Goal: Task Accomplishment & Management: Complete application form

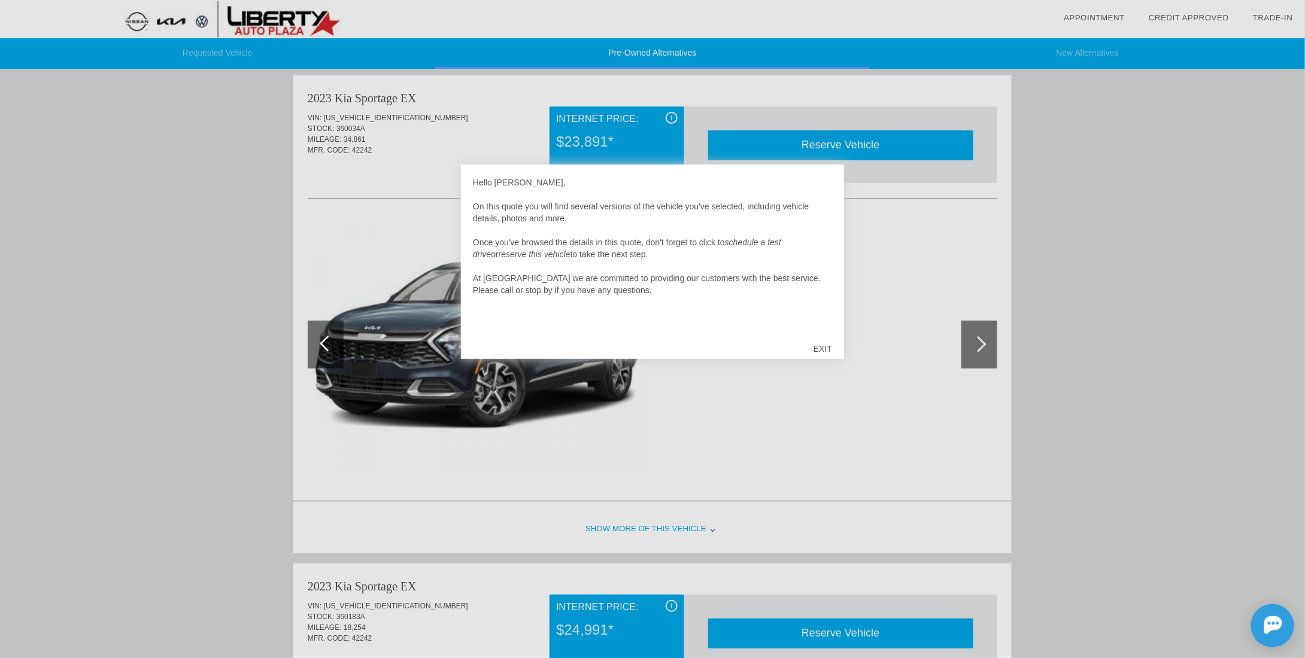
click at [830, 344] on div "EXIT" at bounding box center [822, 349] width 42 height 36
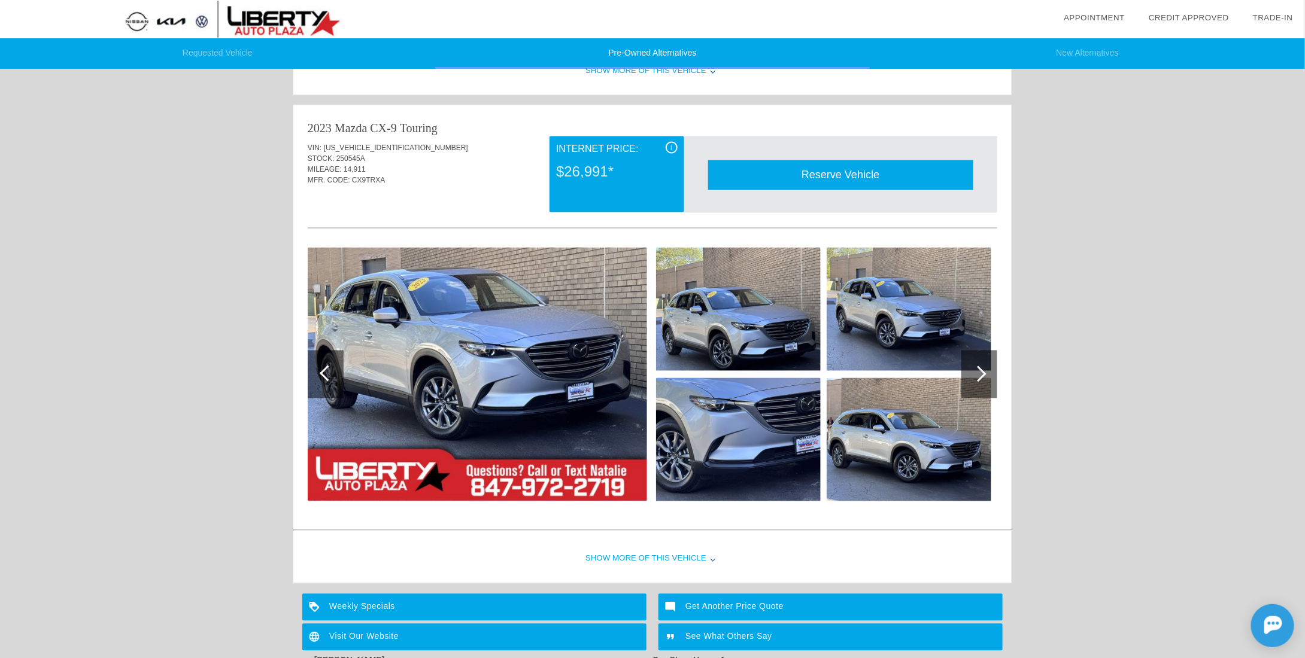
scroll to position [958, 0]
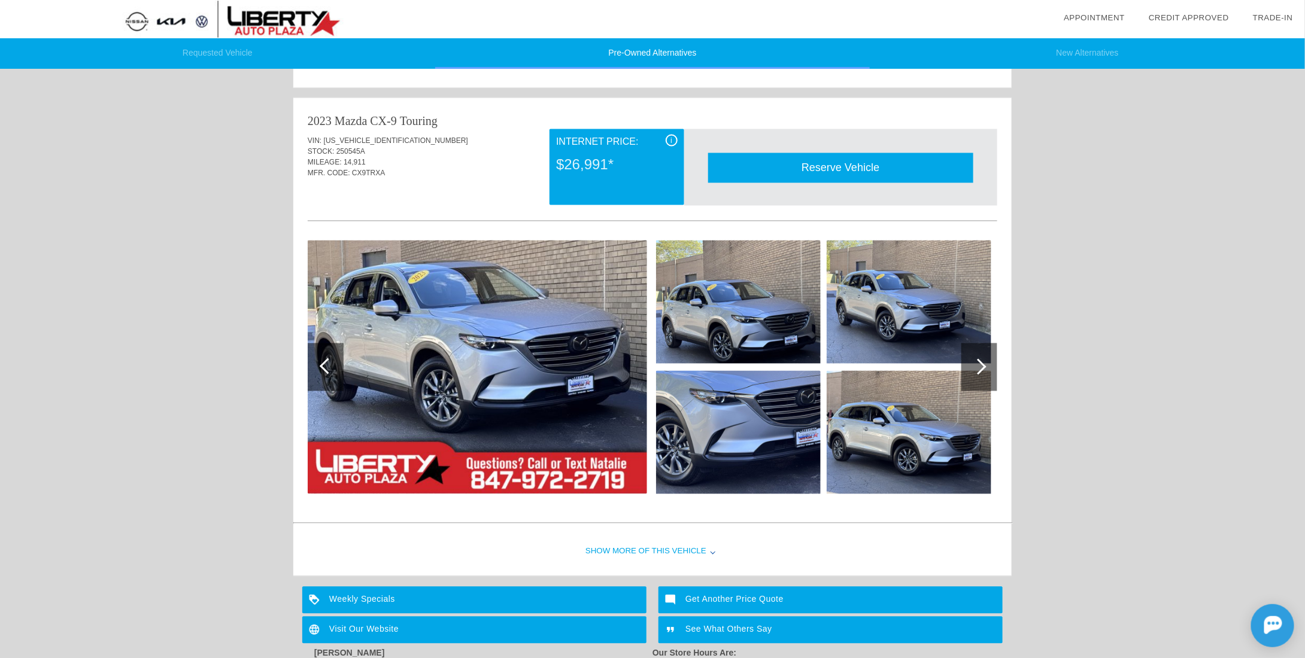
click at [984, 369] on div at bounding box center [979, 368] width 36 height 48
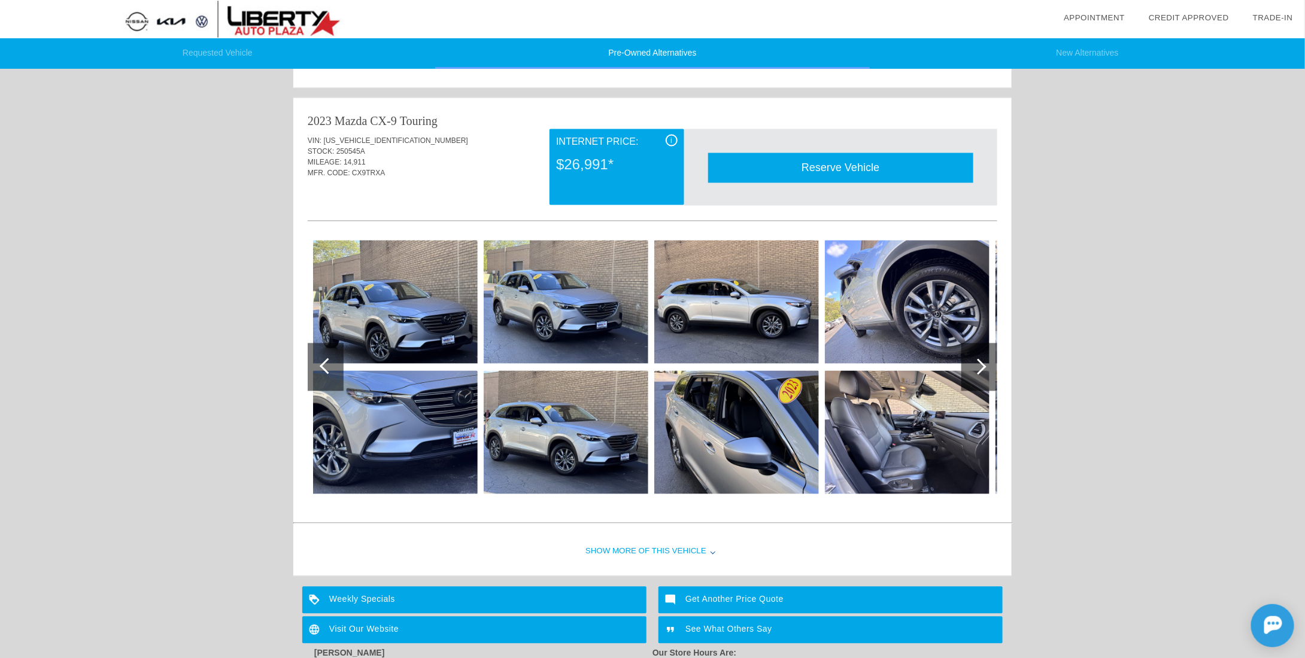
click at [984, 369] on div at bounding box center [979, 368] width 36 height 48
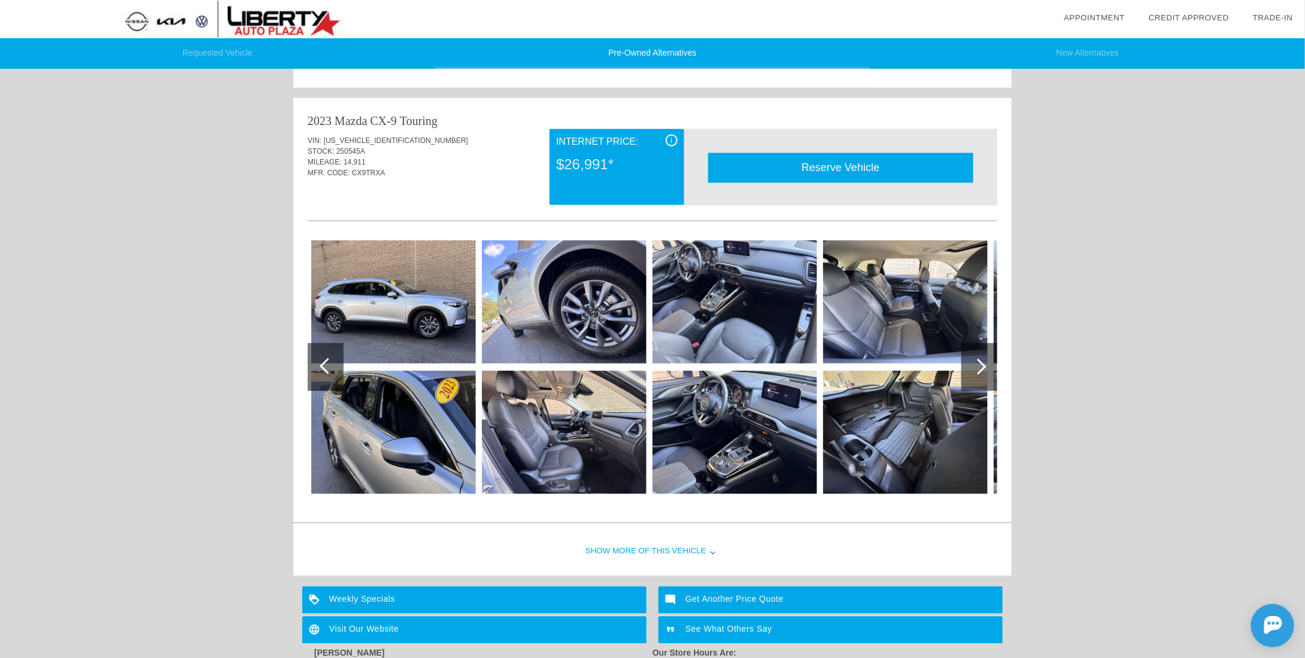
click at [984, 369] on div at bounding box center [979, 368] width 36 height 48
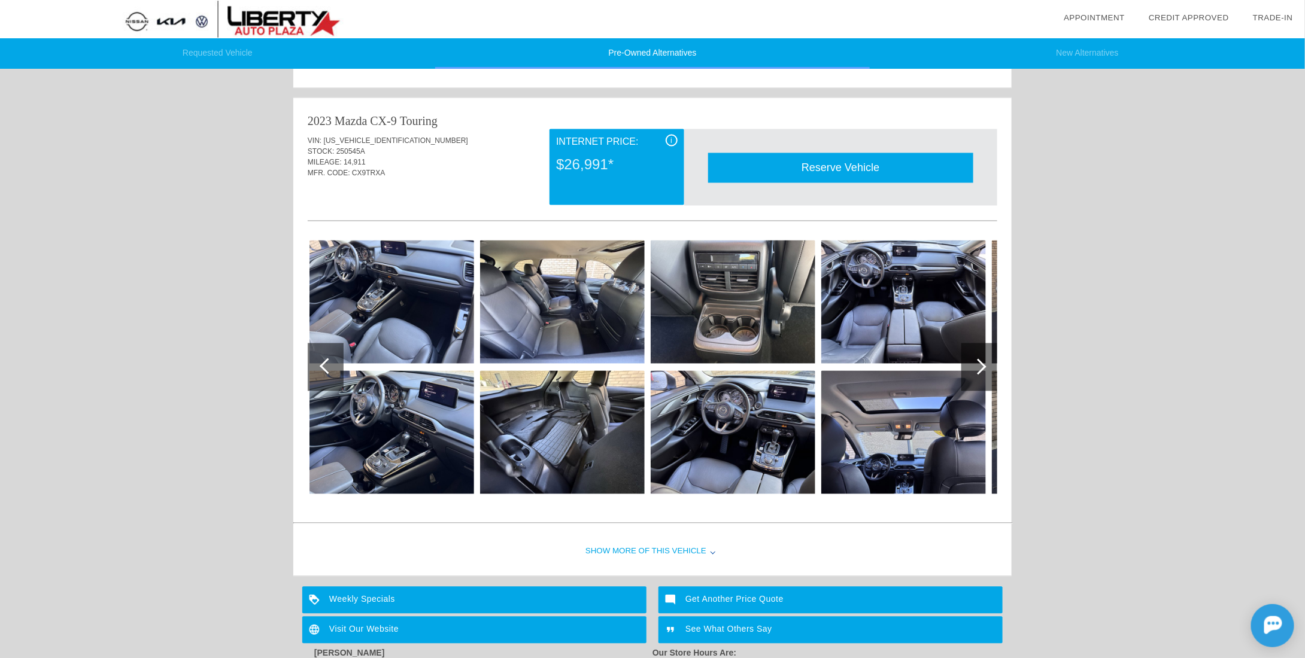
click at [984, 369] on div at bounding box center [979, 368] width 36 height 48
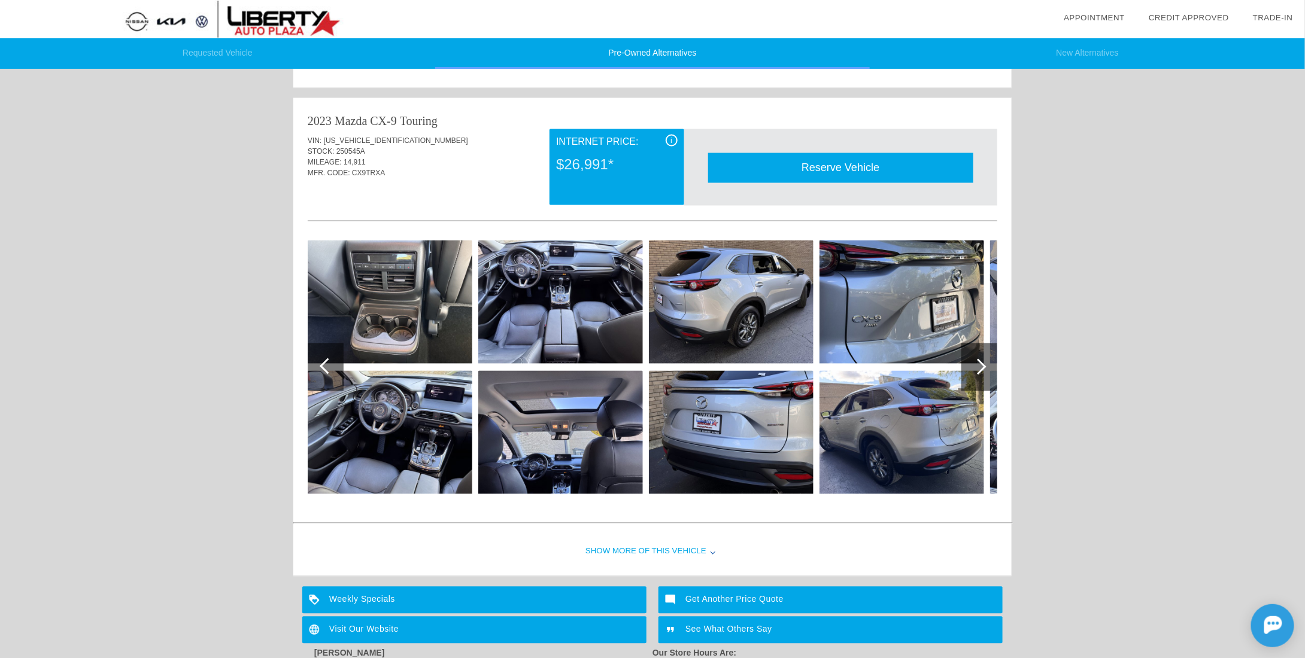
click at [984, 369] on div at bounding box center [979, 368] width 36 height 48
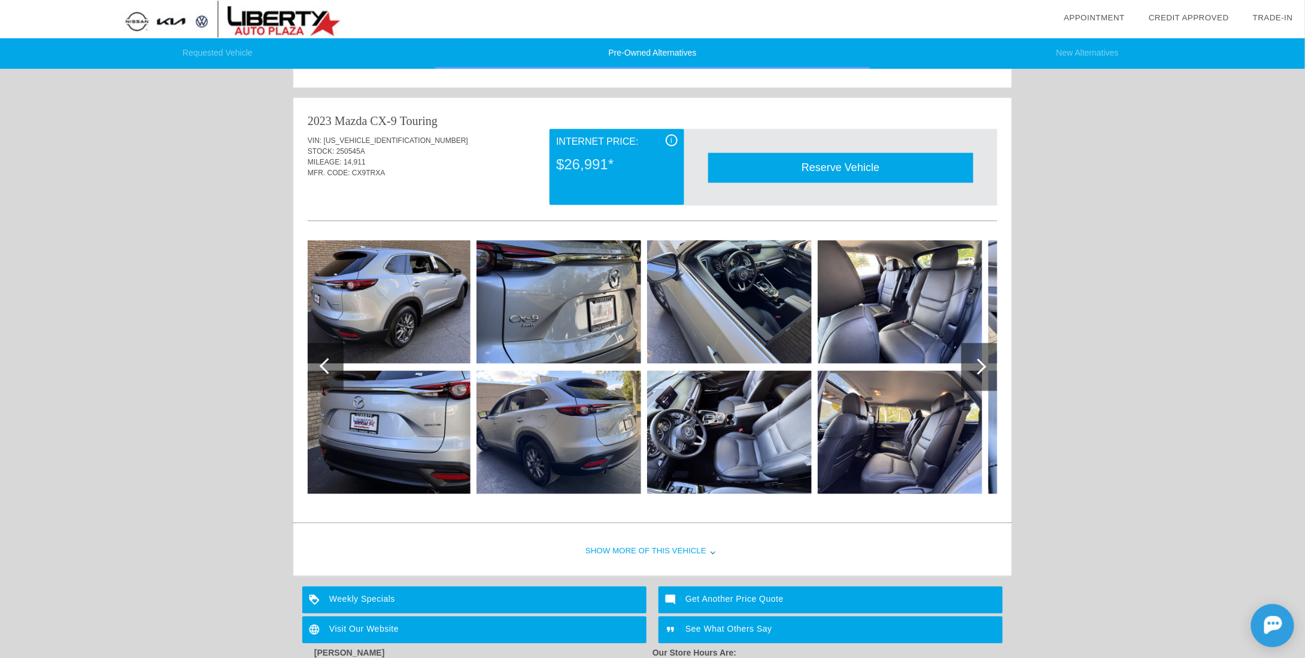
click at [984, 369] on div at bounding box center [979, 368] width 36 height 48
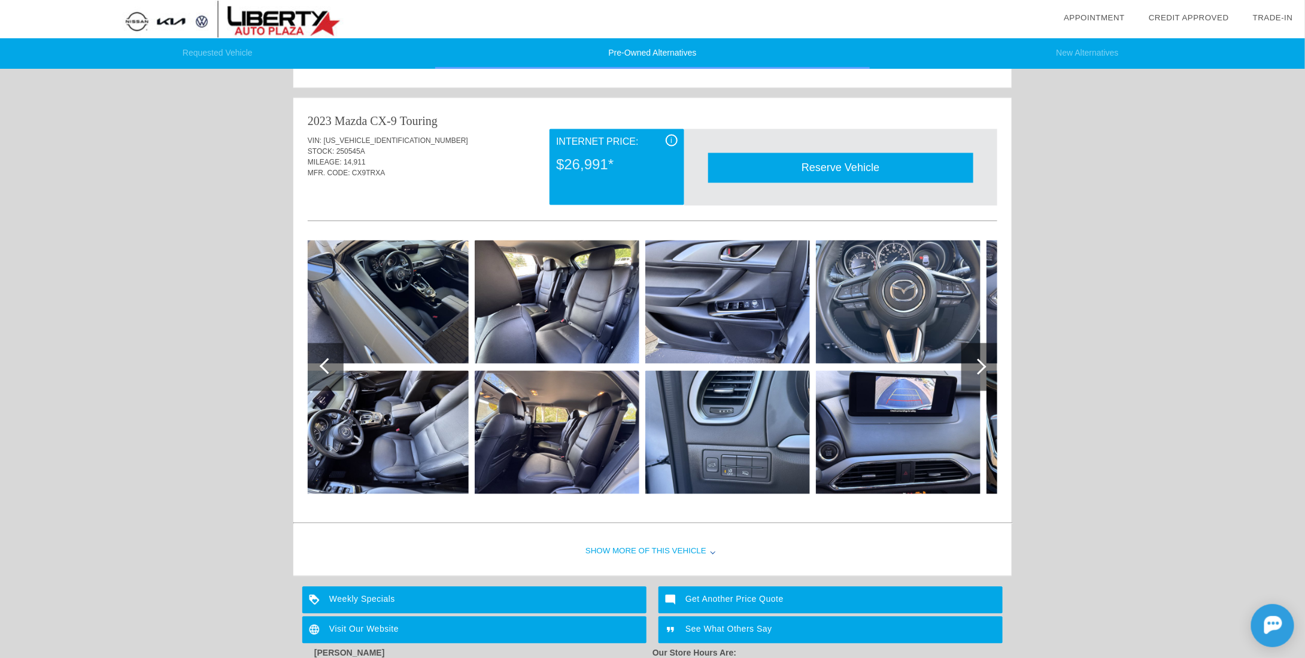
click at [985, 355] on div at bounding box center [979, 368] width 36 height 48
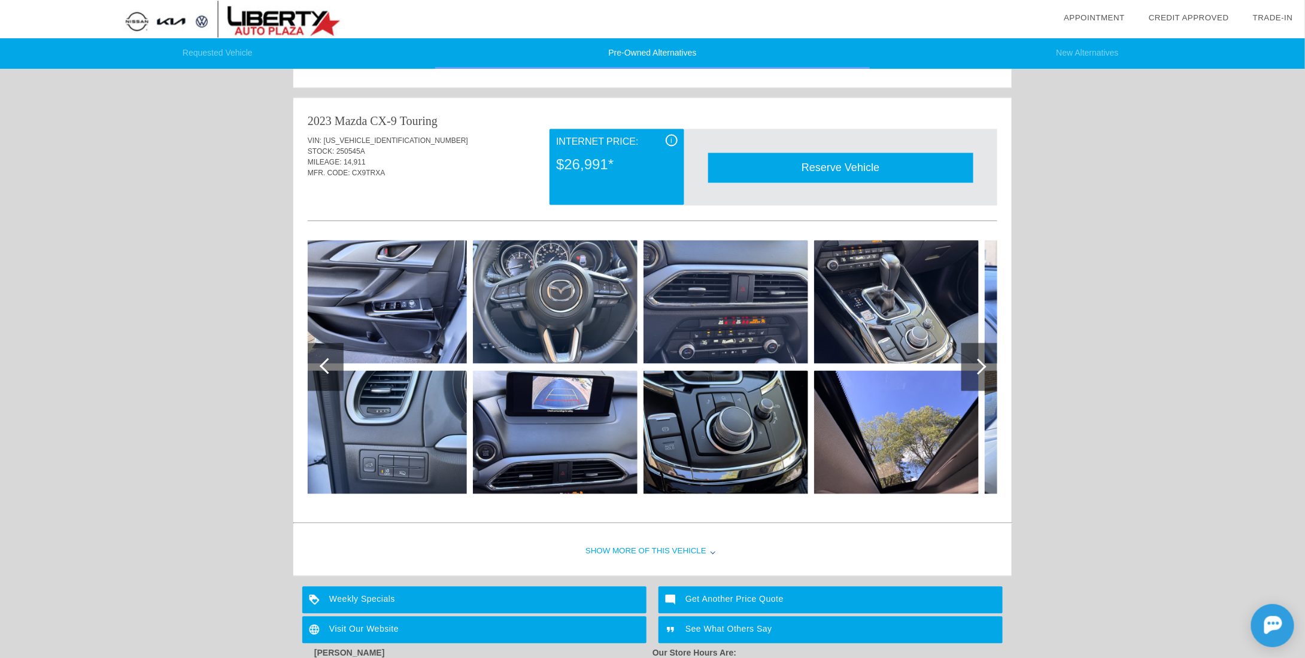
click at [985, 356] on div at bounding box center [979, 368] width 36 height 48
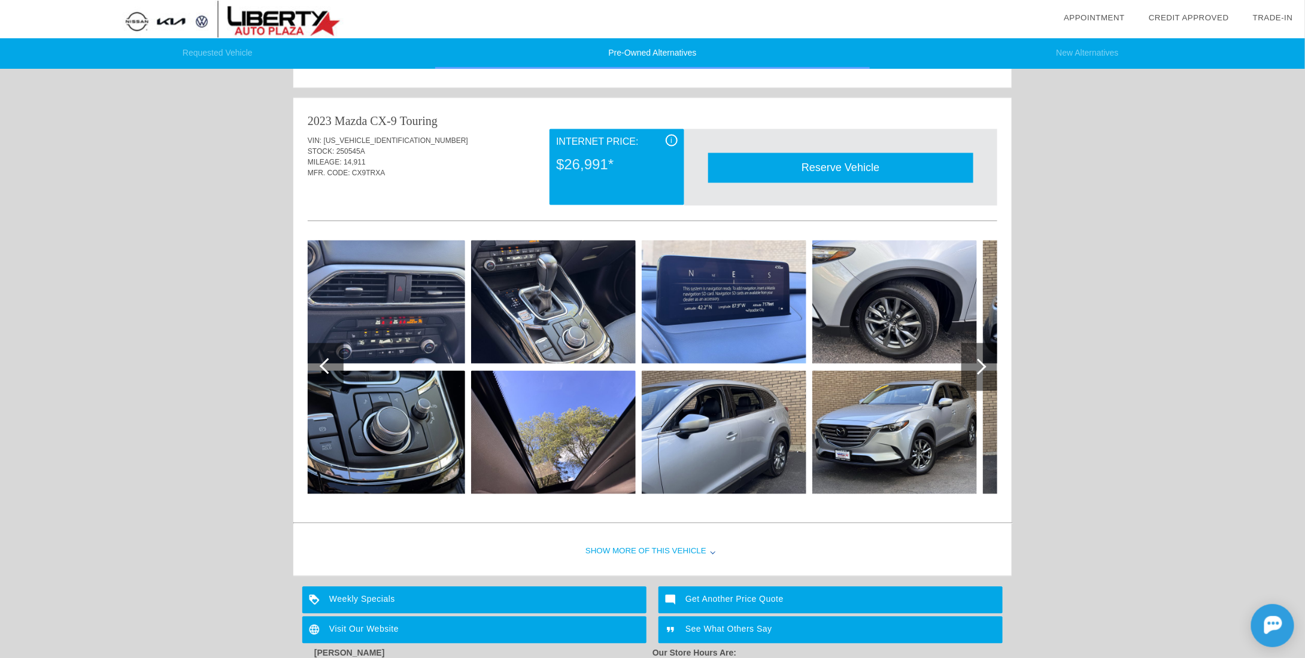
click at [985, 356] on div at bounding box center [979, 368] width 36 height 48
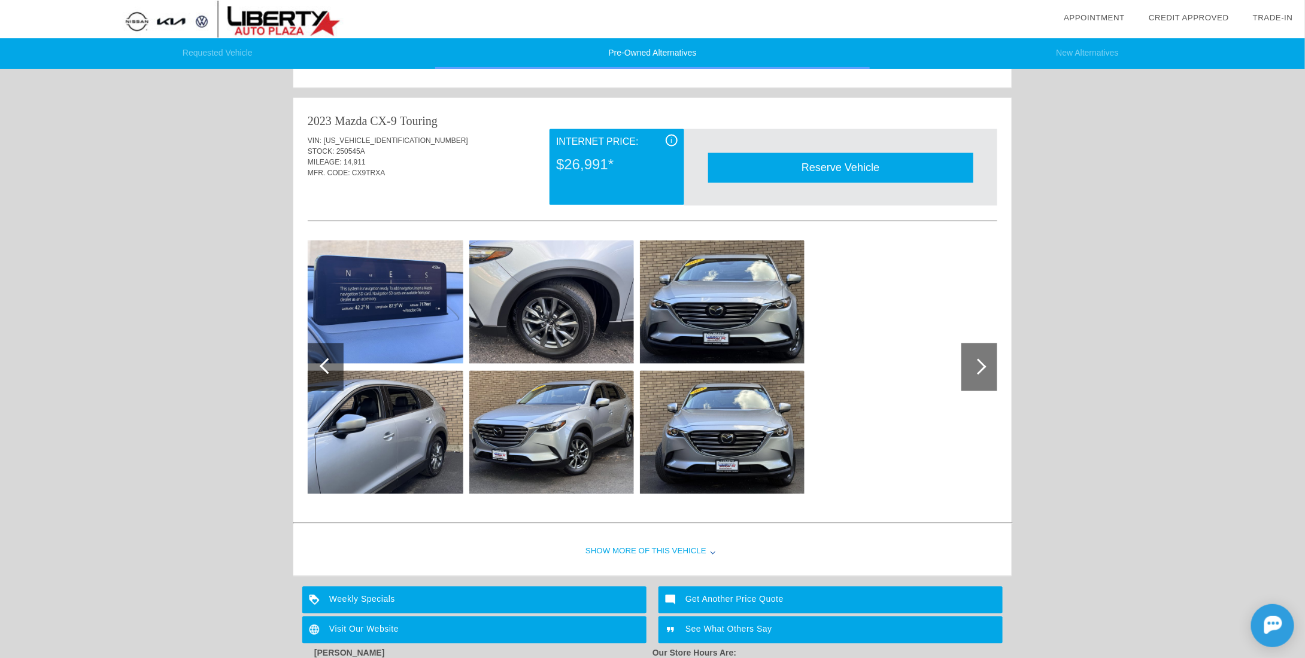
click at [985, 356] on div at bounding box center [979, 368] width 36 height 48
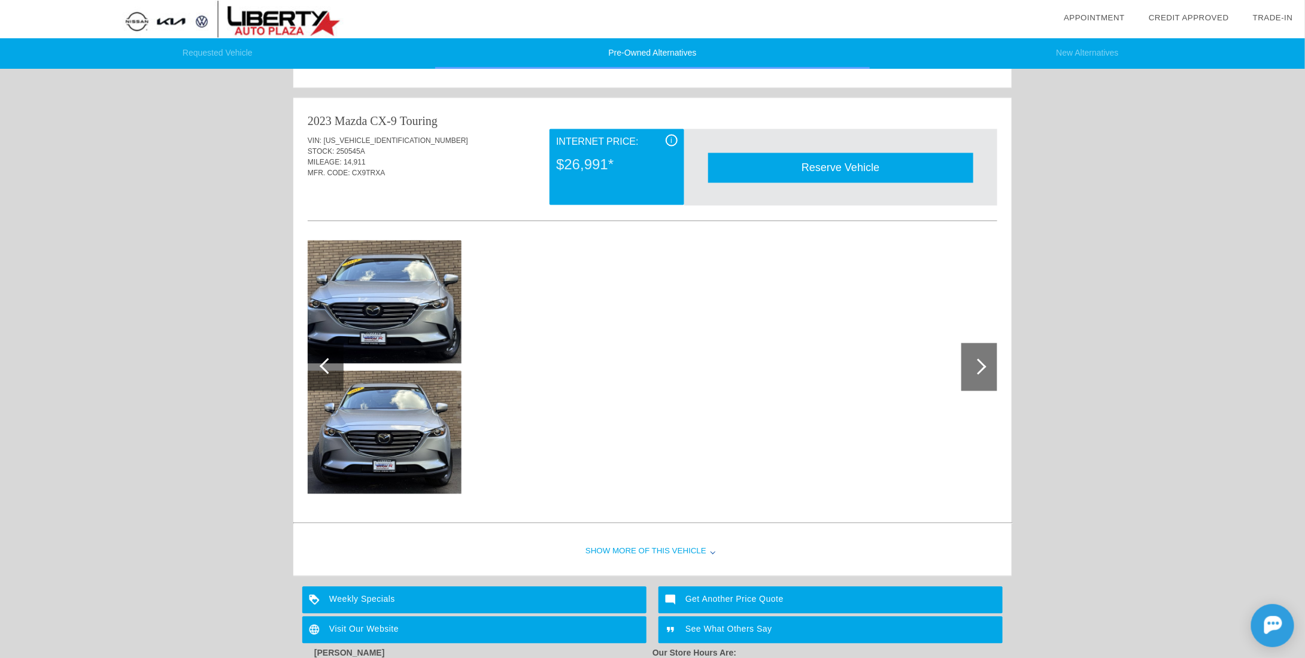
scroll to position [1076, 0]
